Goal: Task Accomplishment & Management: Manage account settings

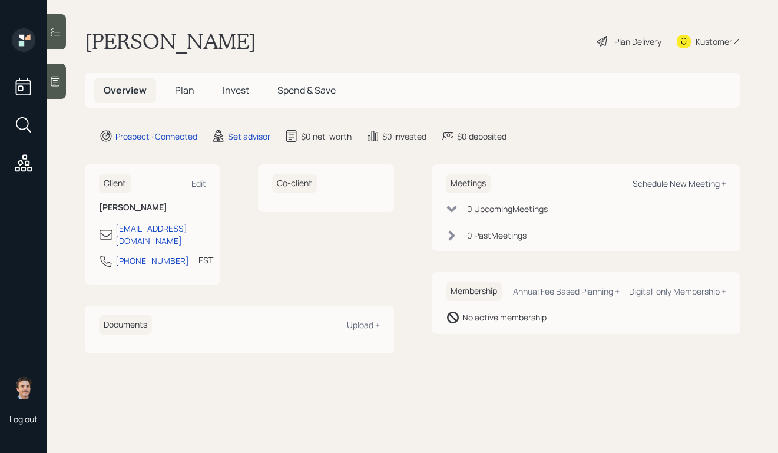
click at [656, 184] on div "Schedule New Meeting +" at bounding box center [679, 183] width 94 height 11
select select "round-[PERSON_NAME]"
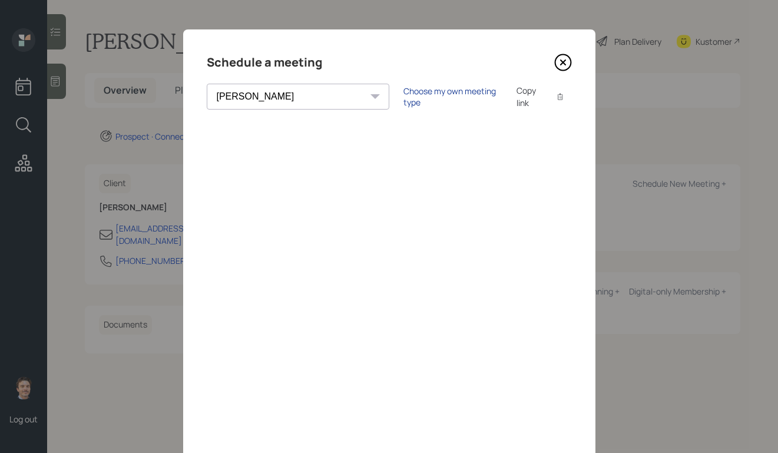
click at [403, 98] on div "Choose my own meeting type" at bounding box center [452, 96] width 99 height 22
click at [557, 59] on icon at bounding box center [563, 63] width 18 height 18
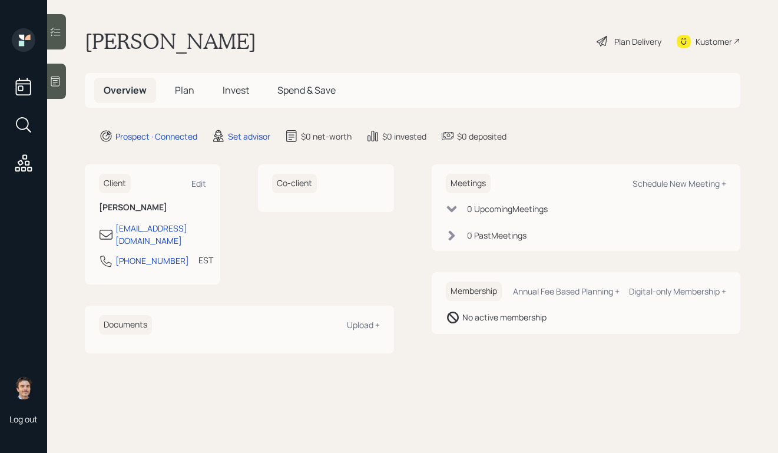
click at [62, 77] on div at bounding box center [56, 81] width 19 height 35
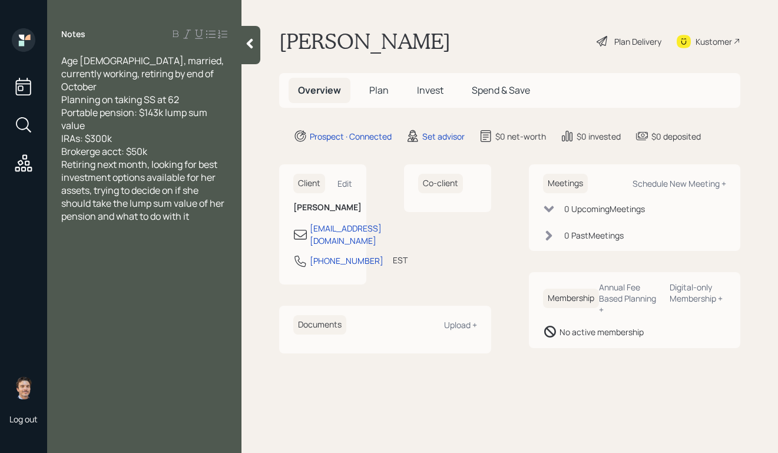
click at [175, 145] on div "Brokerge acct: $50k" at bounding box center [144, 151] width 166 height 13
click at [246, 59] on div at bounding box center [250, 45] width 19 height 38
